Goal: Transaction & Acquisition: Purchase product/service

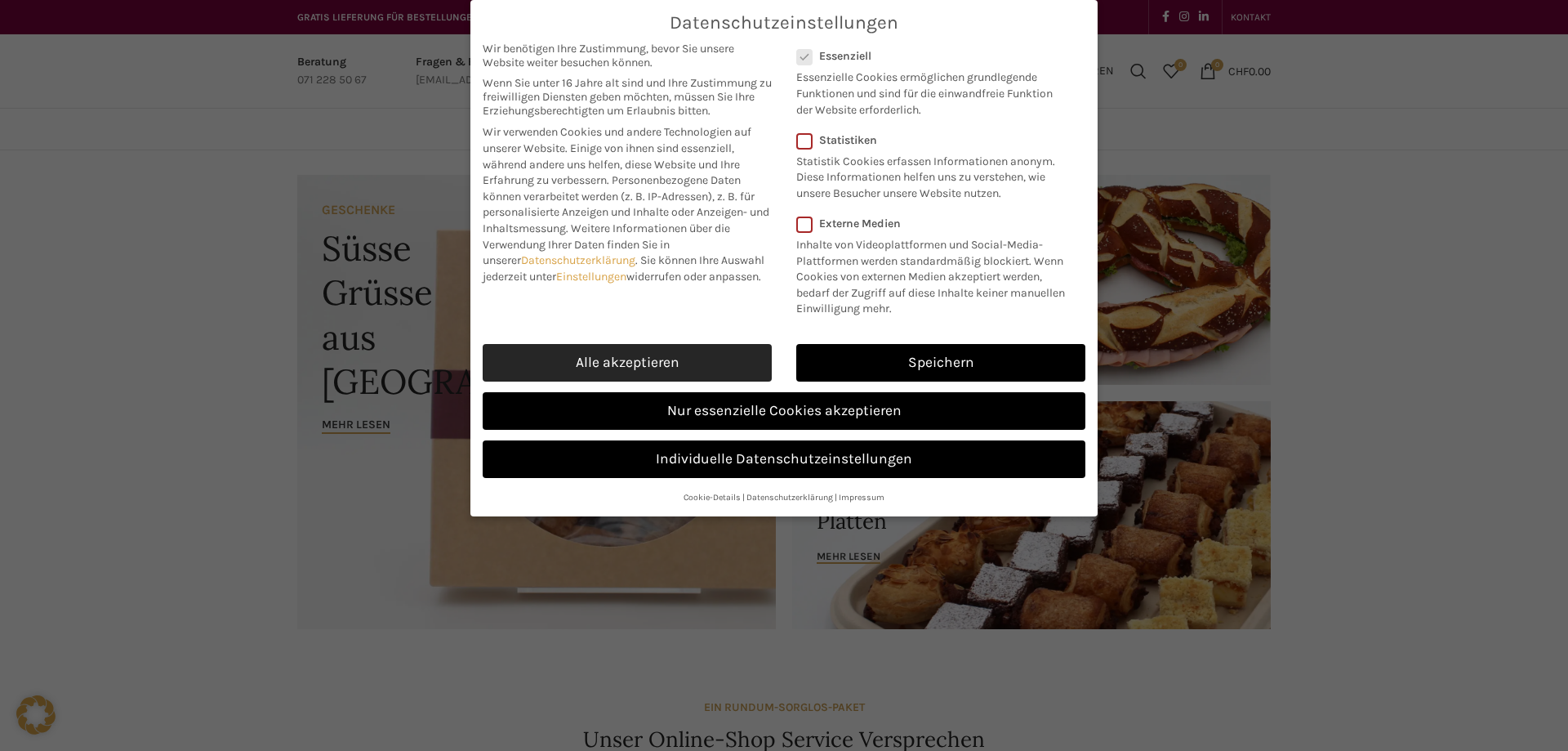
click at [641, 367] on link "Alle akzeptieren" at bounding box center [627, 363] width 289 height 38
checkbox input "true"
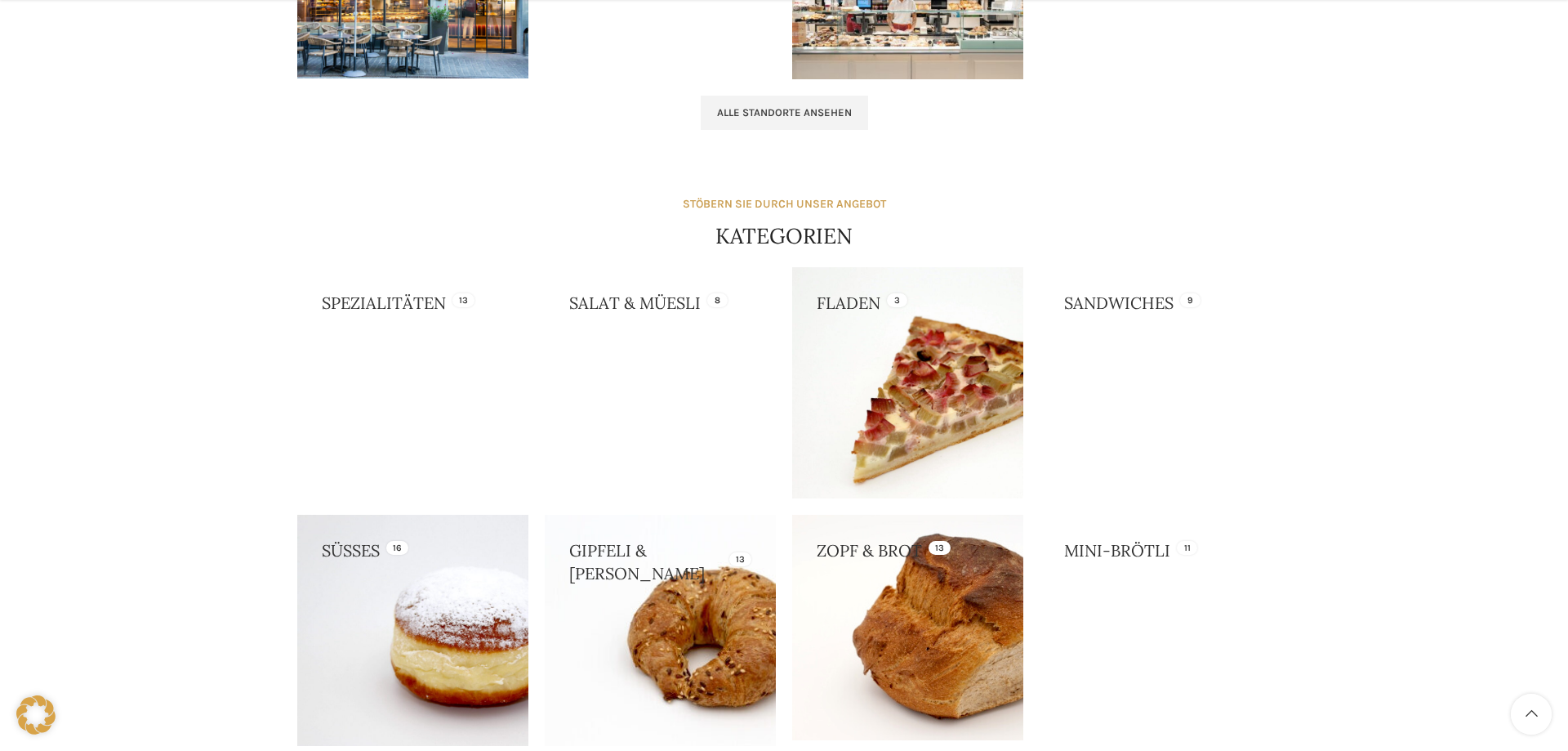
scroll to position [1333, 0]
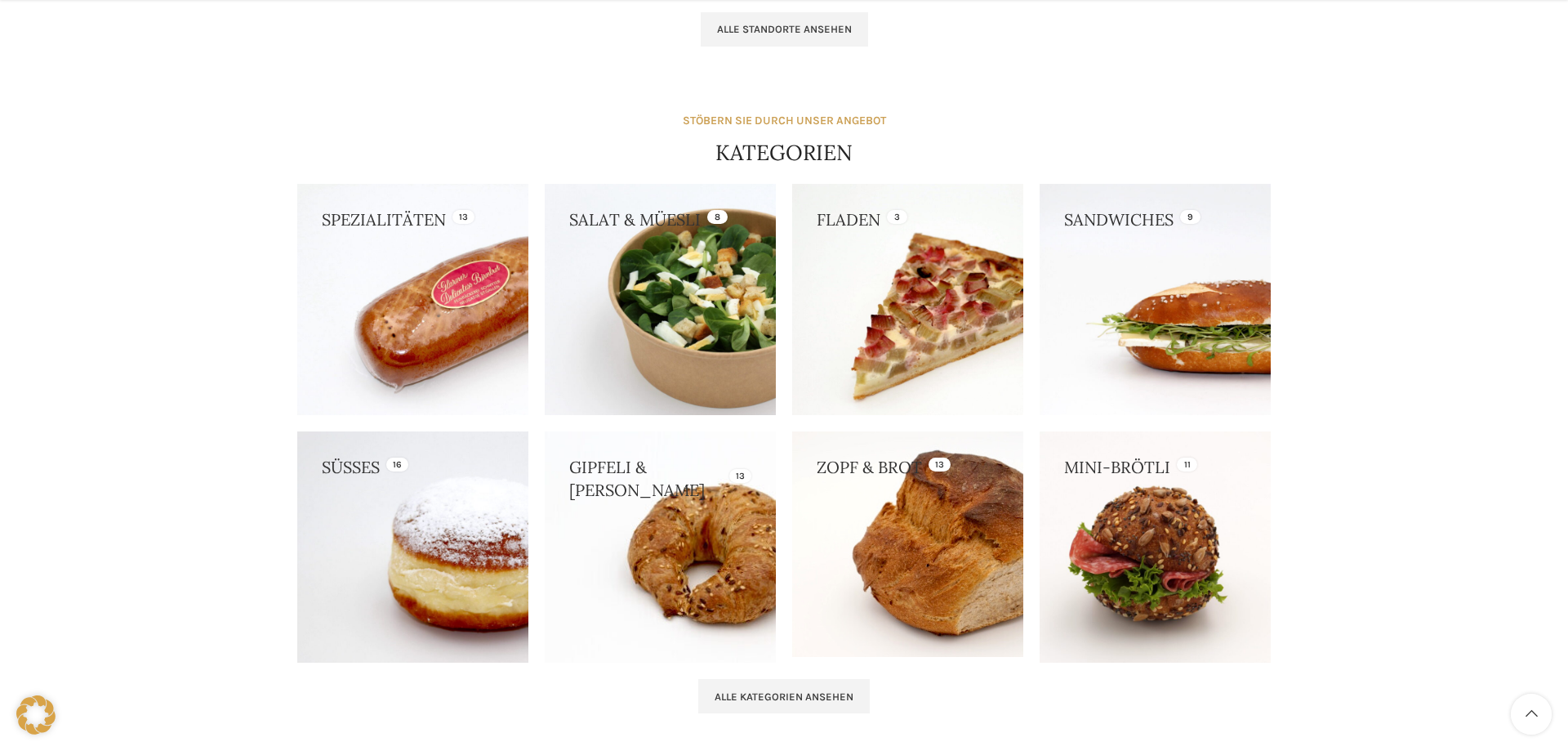
click at [456, 561] on link at bounding box center [412, 547] width 231 height 232
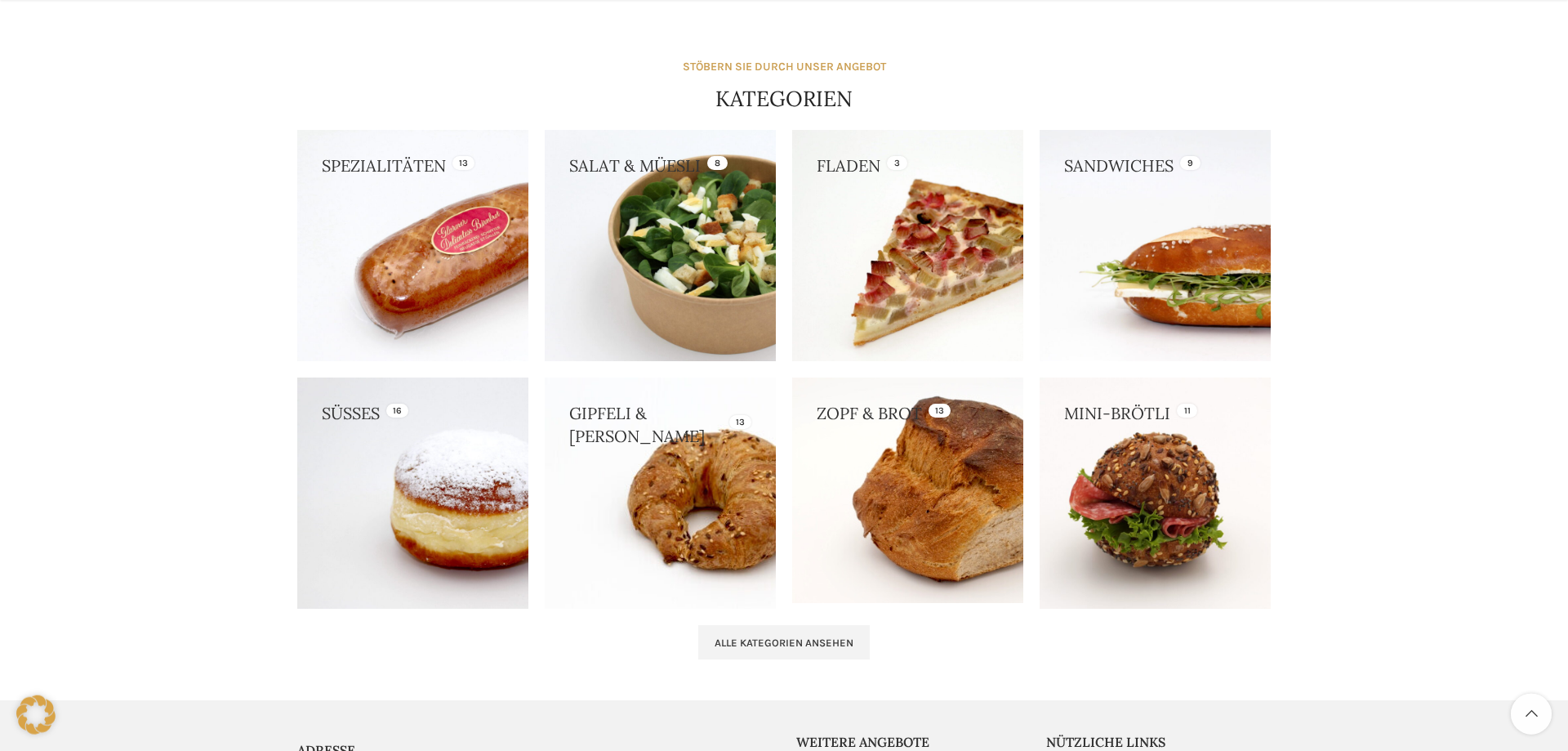
scroll to position [1417, 0]
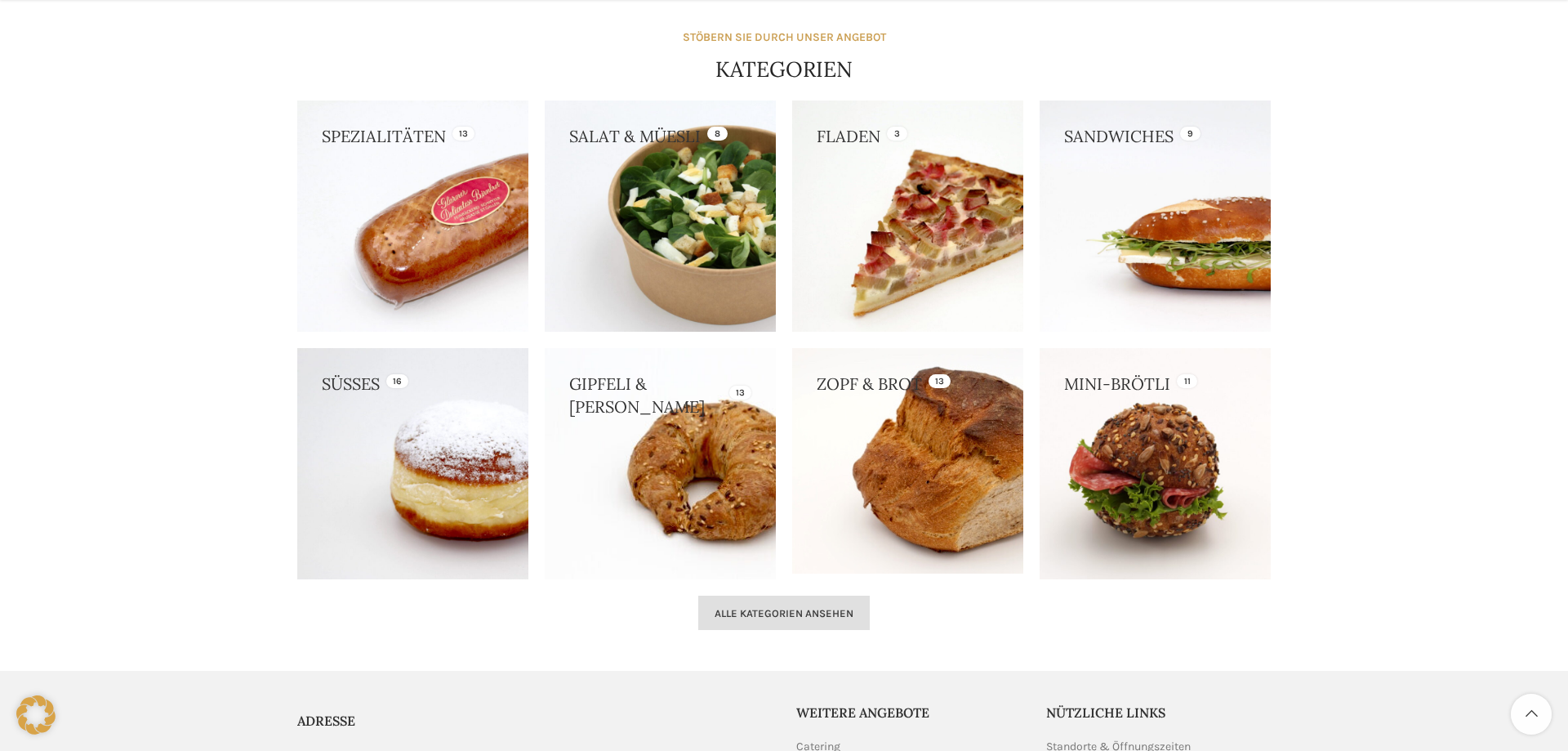
click at [785, 611] on span "Alle Kategorien ansehen" at bounding box center [784, 613] width 139 height 13
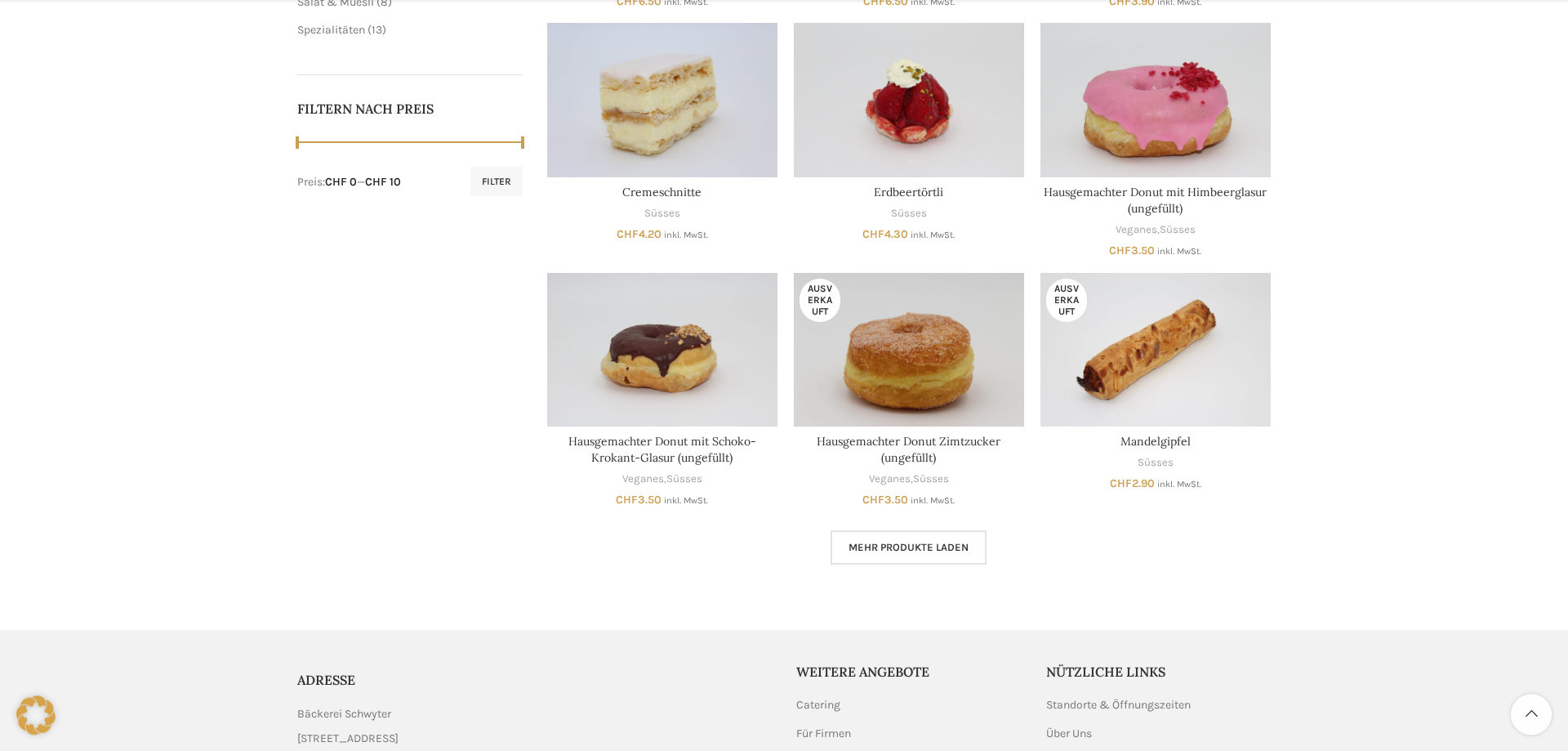
scroll to position [750, 0]
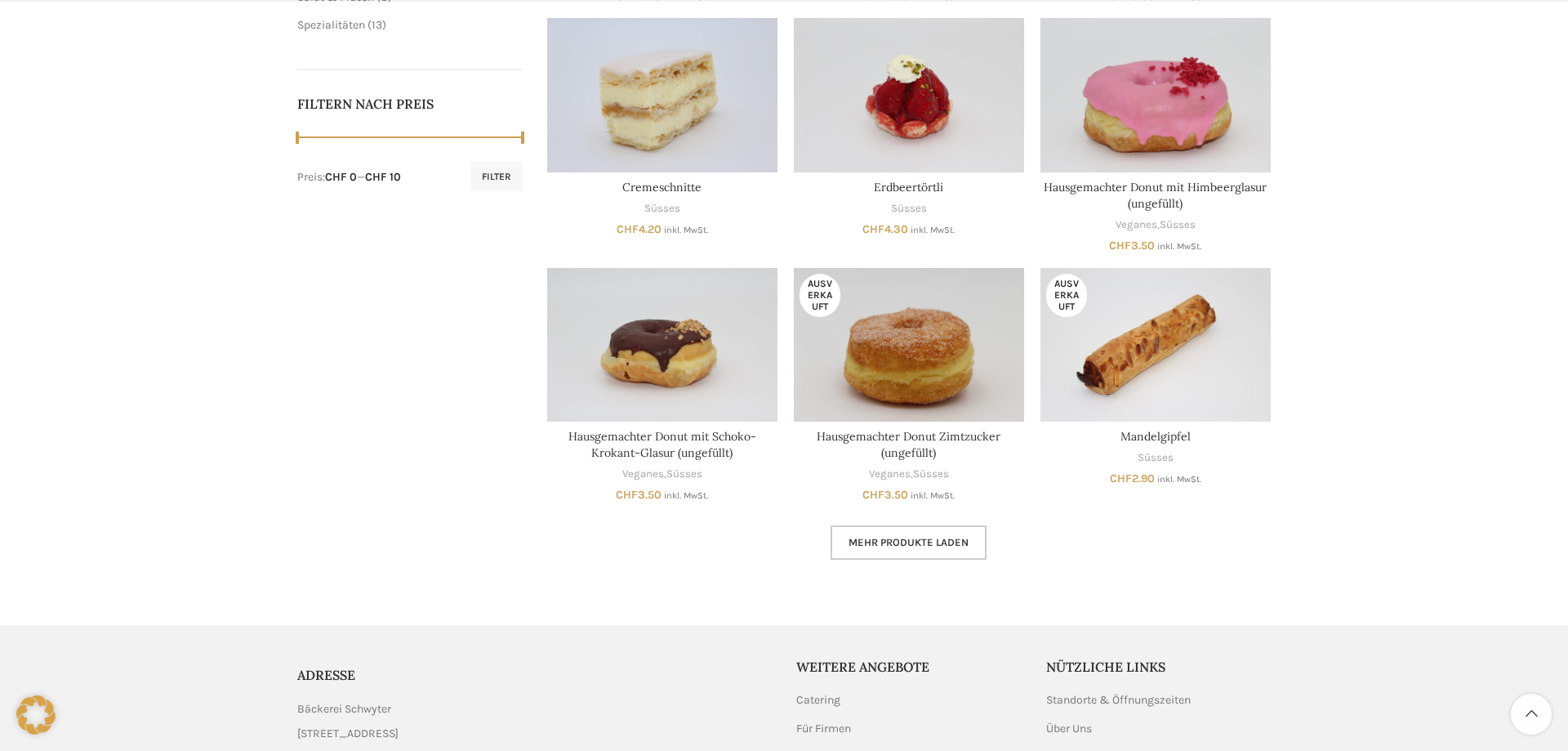
click at [881, 552] on link "Mehr Produkte laden" at bounding box center [908, 542] width 156 height 35
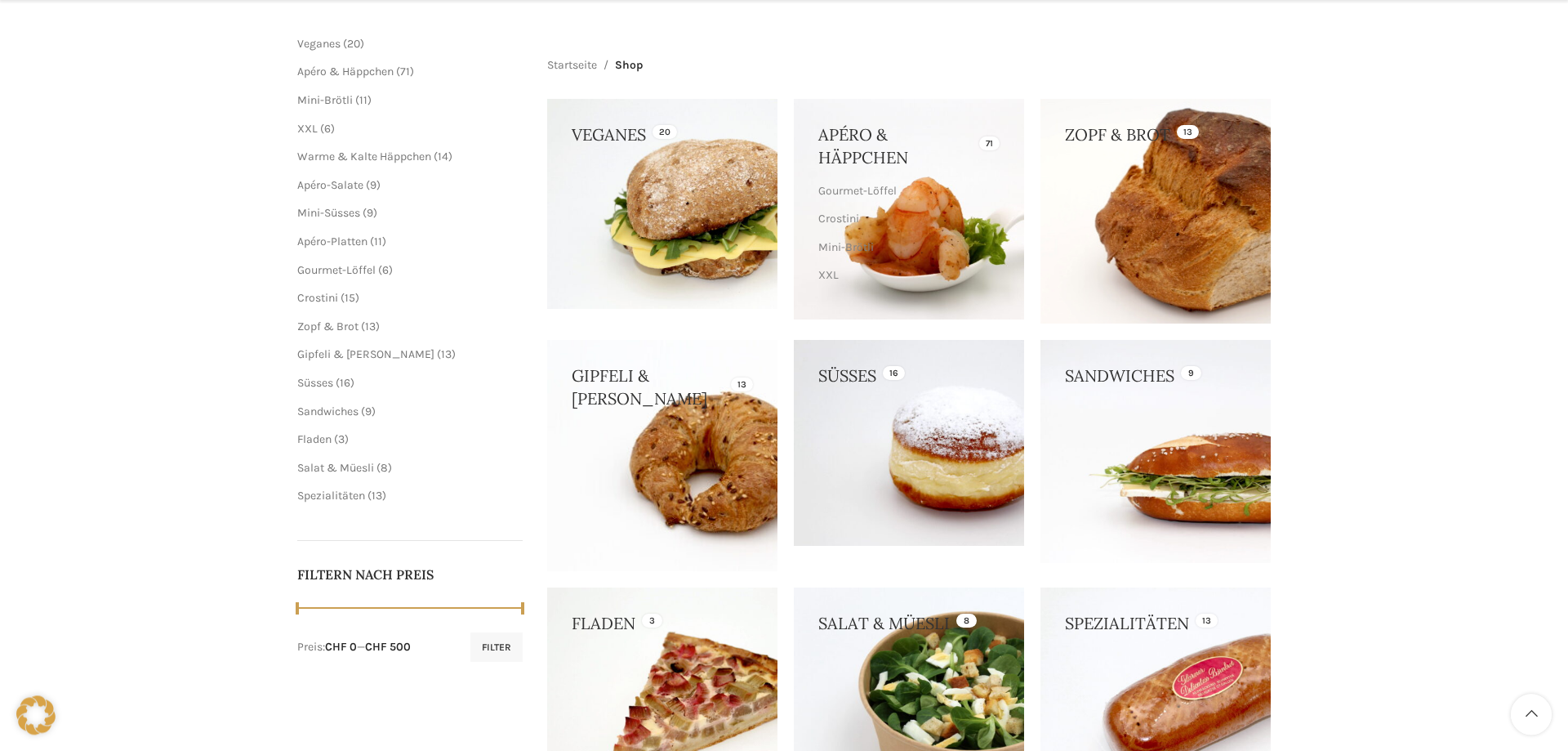
scroll to position [407, 0]
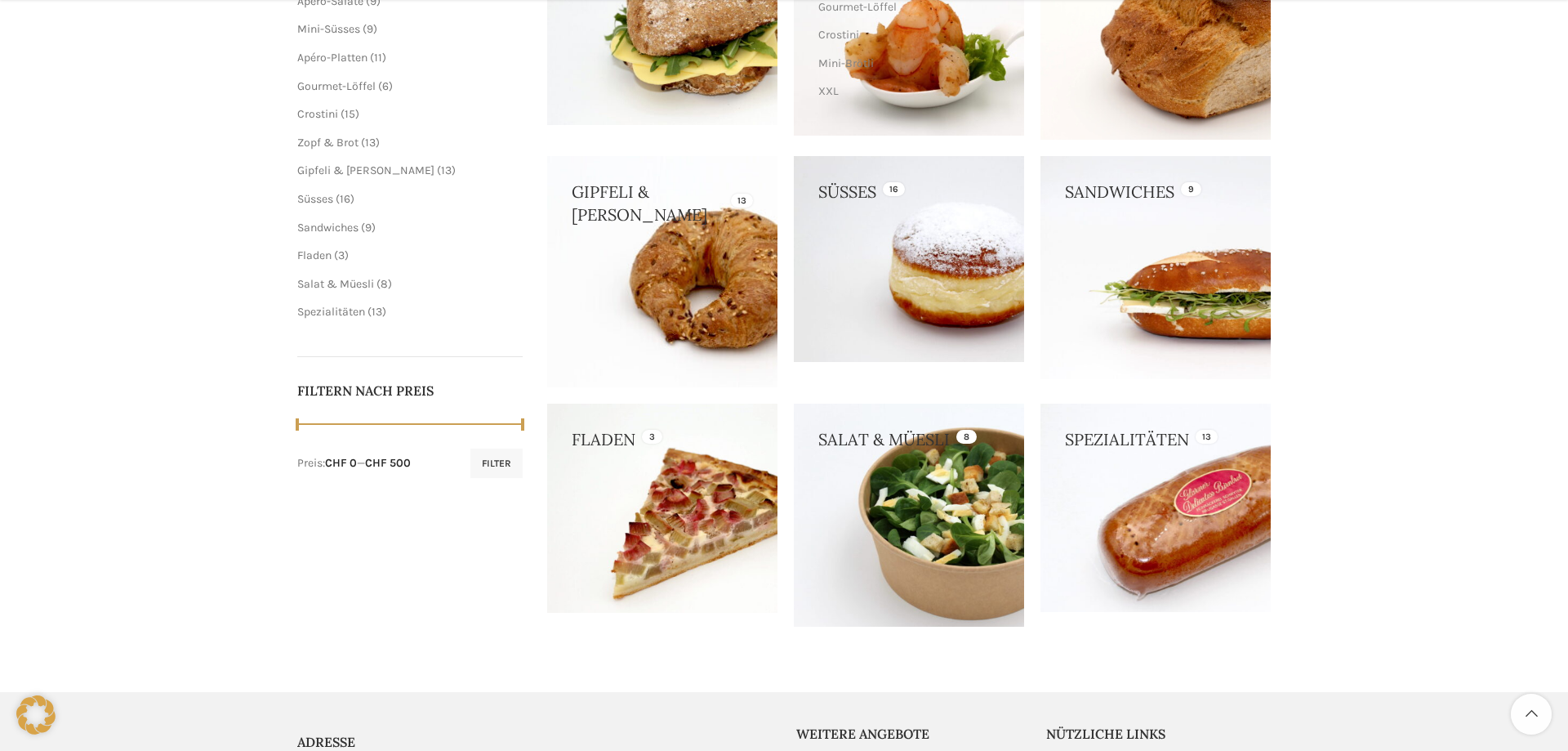
click at [1195, 476] on link at bounding box center [1156, 507] width 231 height 208
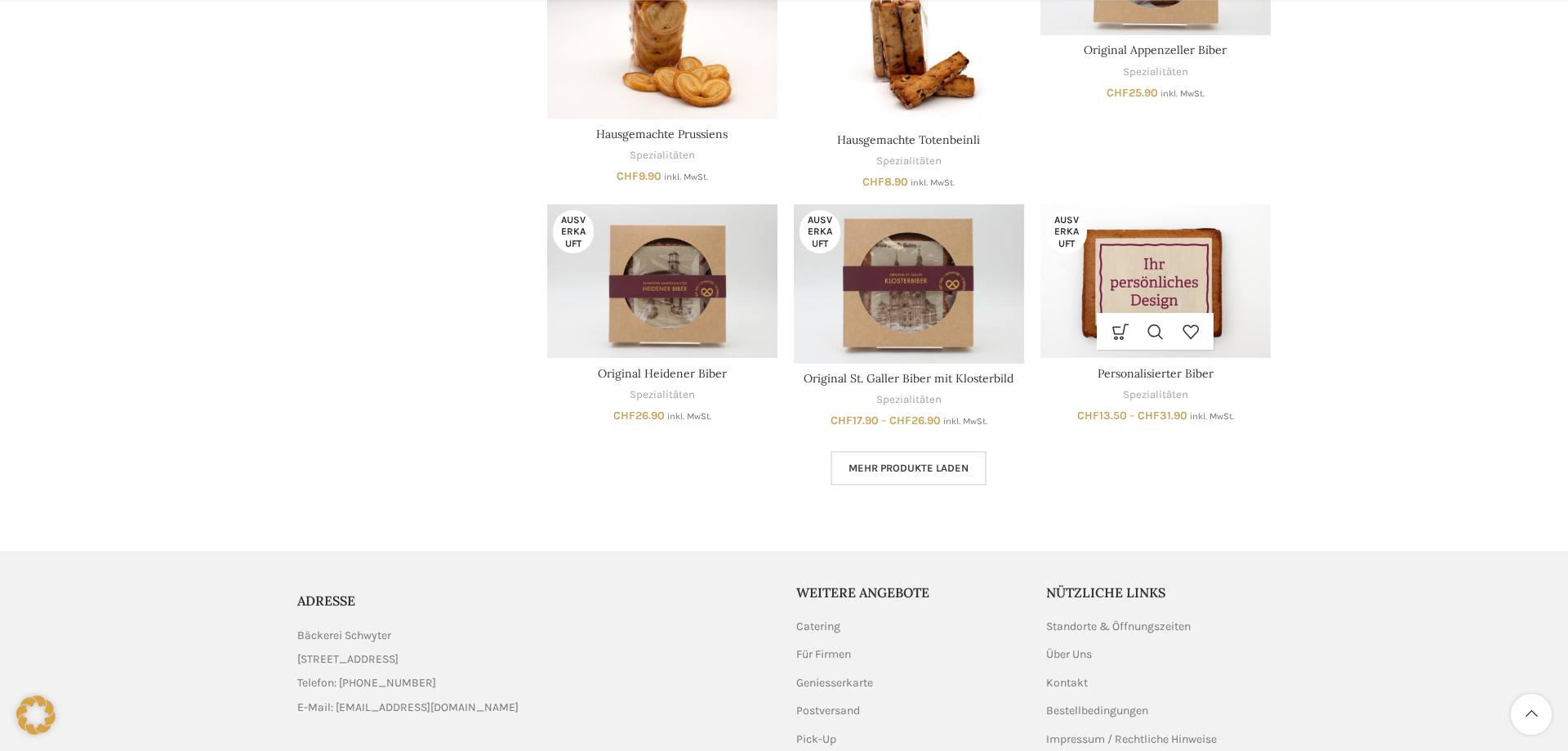
scroll to position [1083, 0]
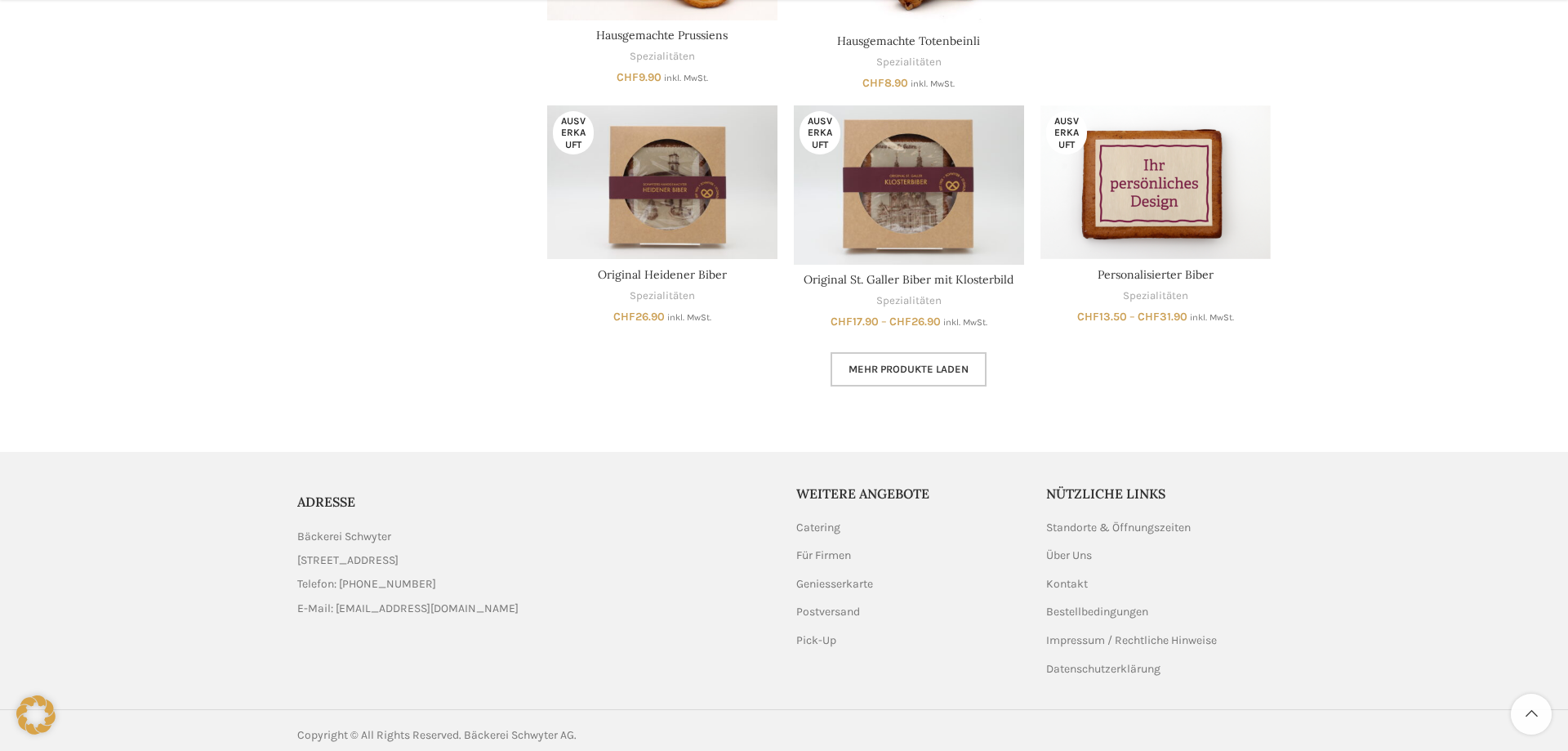
click at [871, 366] on span "Mehr Produkte laden" at bounding box center [908, 369] width 120 height 13
